Goal: Task Accomplishment & Management: Manage account settings

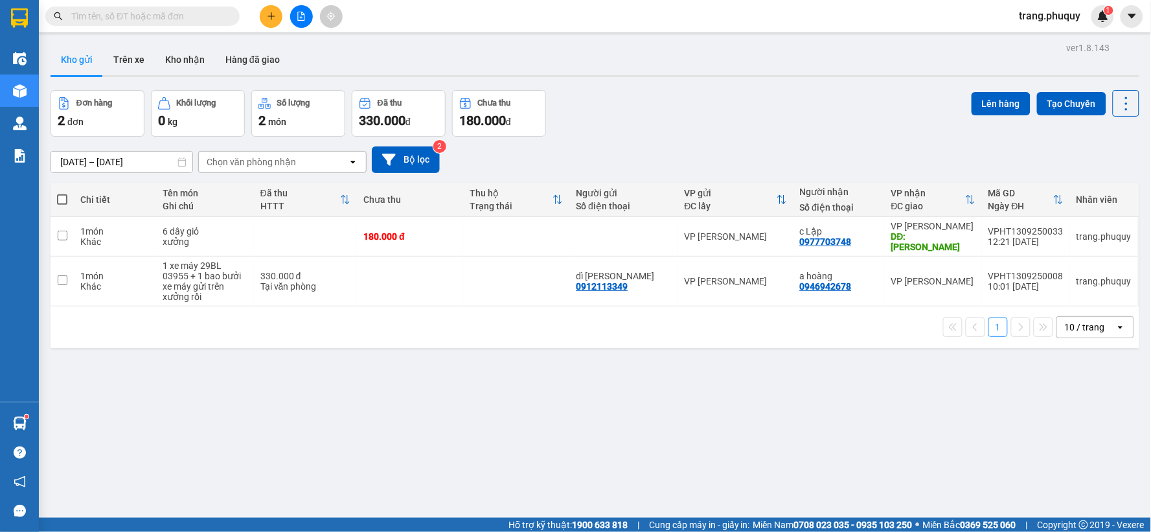
click at [76, 14] on input "text" at bounding box center [147, 16] width 153 height 14
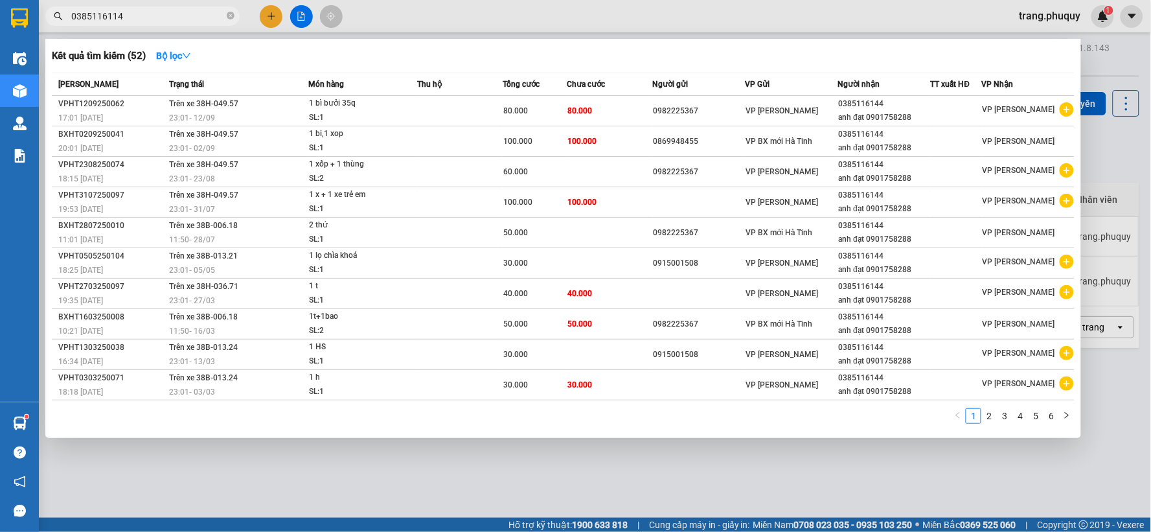
type input "0385116114"
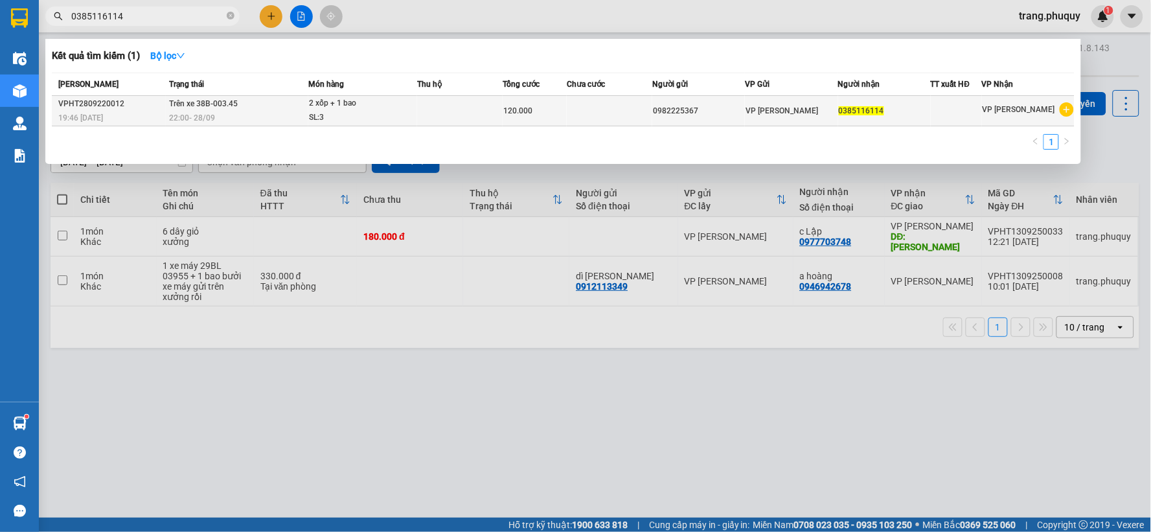
click at [329, 113] on div "SL: 3" at bounding box center [357, 118] width 97 height 14
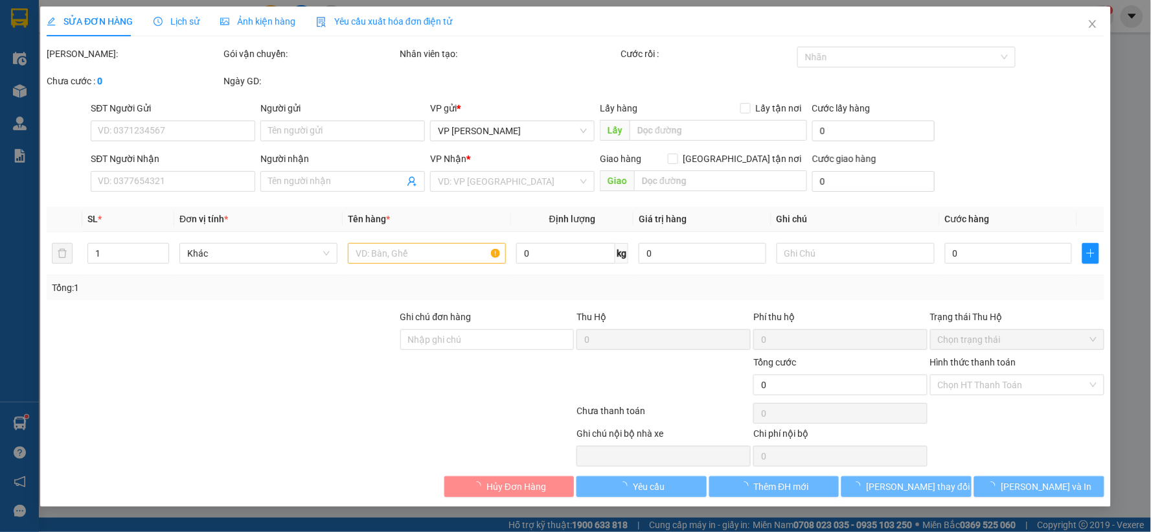
type input "0982225367"
type input "0385116114"
type input "120.000"
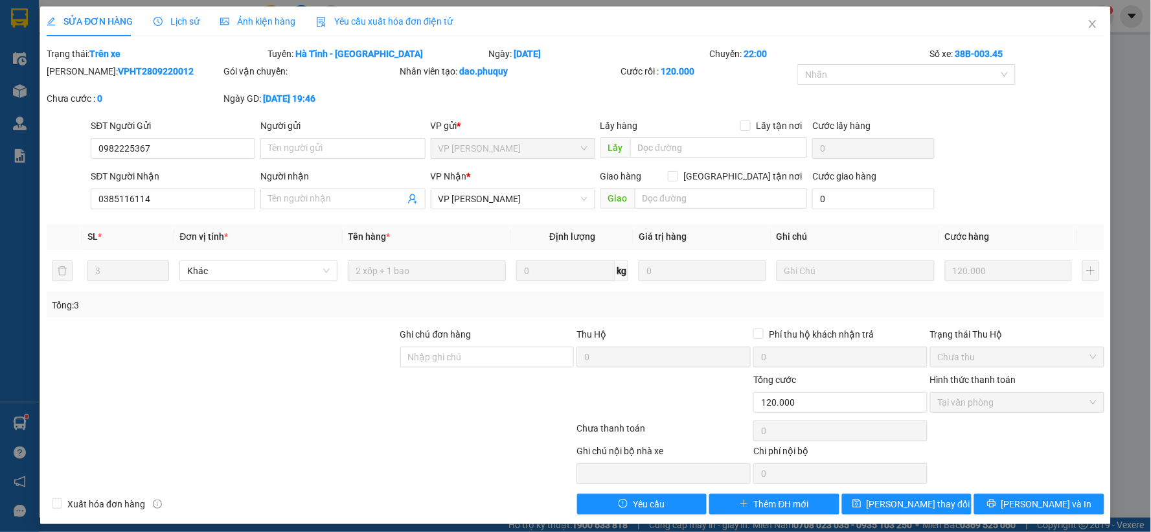
click at [904, 516] on div "SỬA ĐƠN HÀNG Lịch sử Ảnh kiện hàng Yêu cầu xuất hóa đơn điện tử Total Paid Fee …" at bounding box center [575, 265] width 1071 height 518
click at [1088, 29] on icon "close" at bounding box center [1093, 24] width 10 height 10
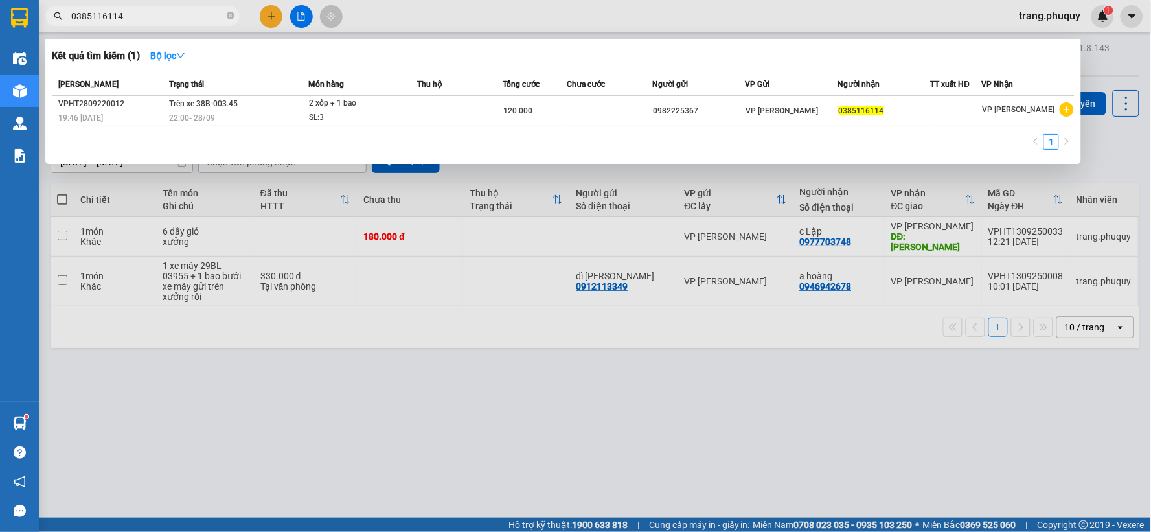
click at [132, 17] on input "0385116114" at bounding box center [147, 16] width 153 height 14
click at [577, 418] on div at bounding box center [575, 266] width 1151 height 532
